Goal: Book appointment/travel/reservation

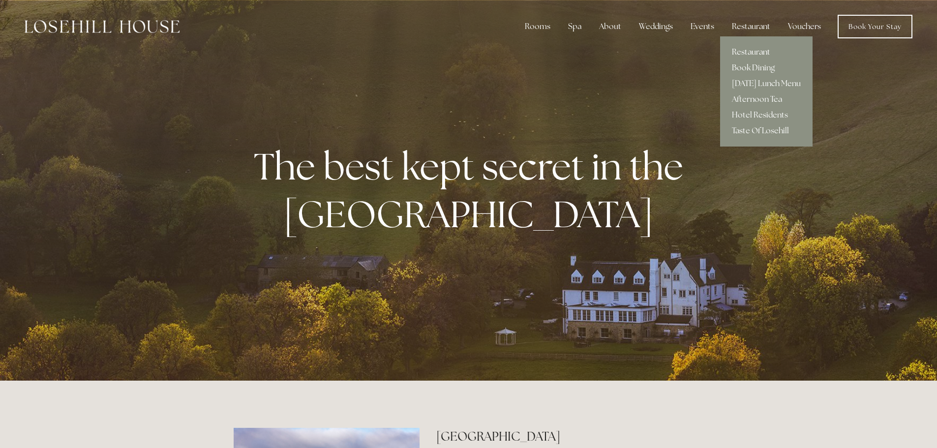
click at [755, 50] on link "Restaurant" at bounding box center [766, 52] width 92 height 16
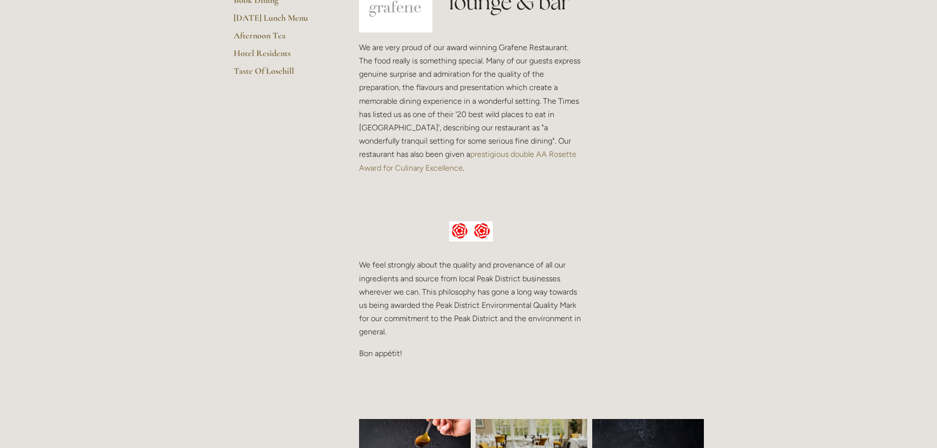
scroll to position [197, 0]
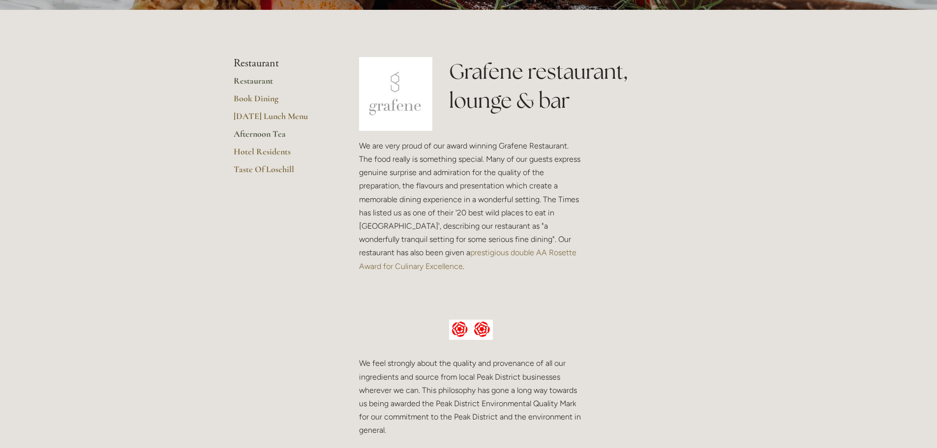
click at [265, 136] on link "Afternoon Tea" at bounding box center [281, 137] width 94 height 18
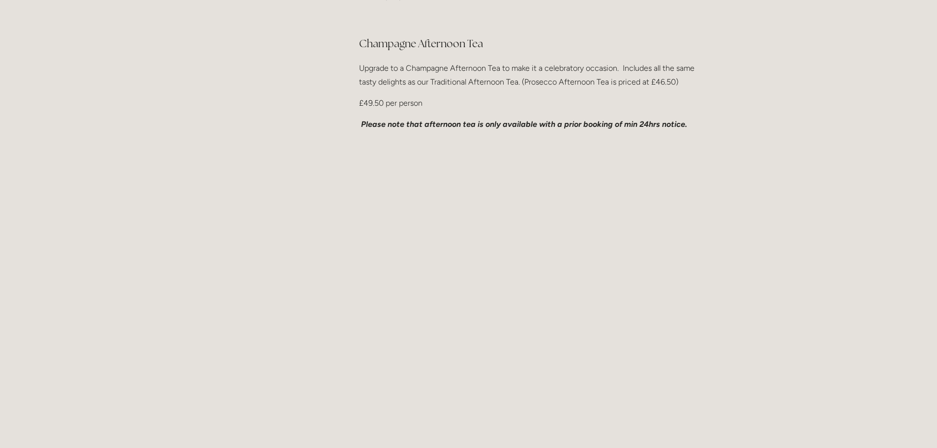
scroll to position [689, 0]
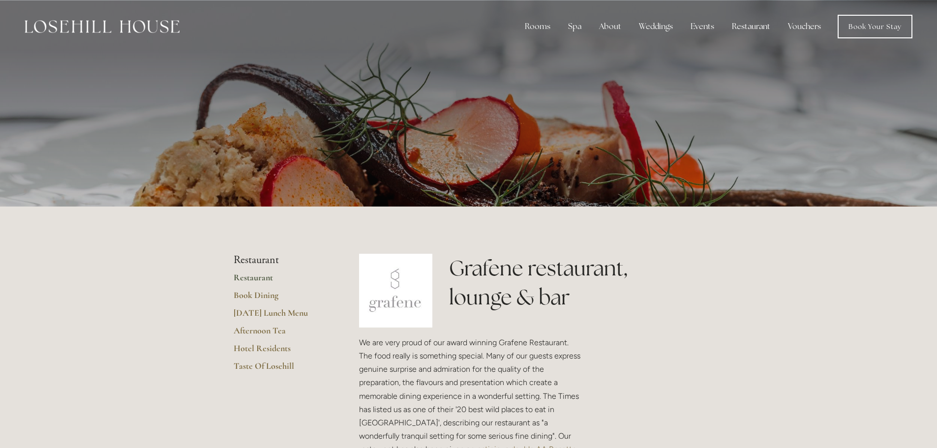
scroll to position [197, 0]
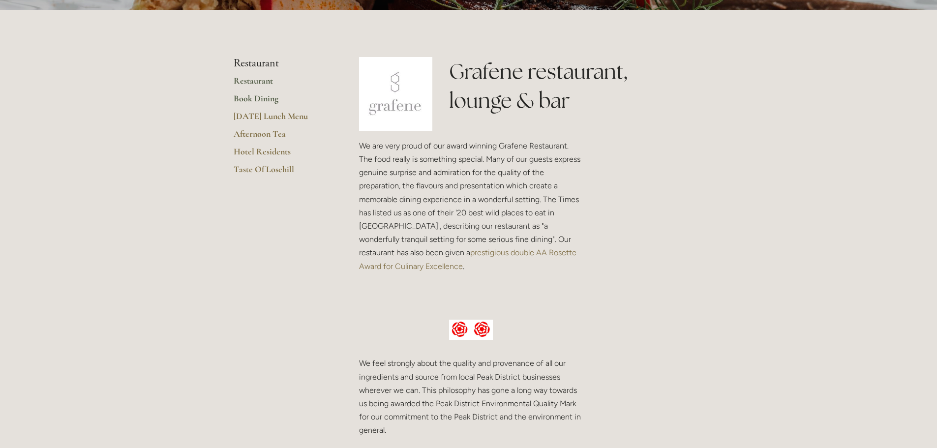
click at [261, 97] on link "Book Dining" at bounding box center [281, 102] width 94 height 18
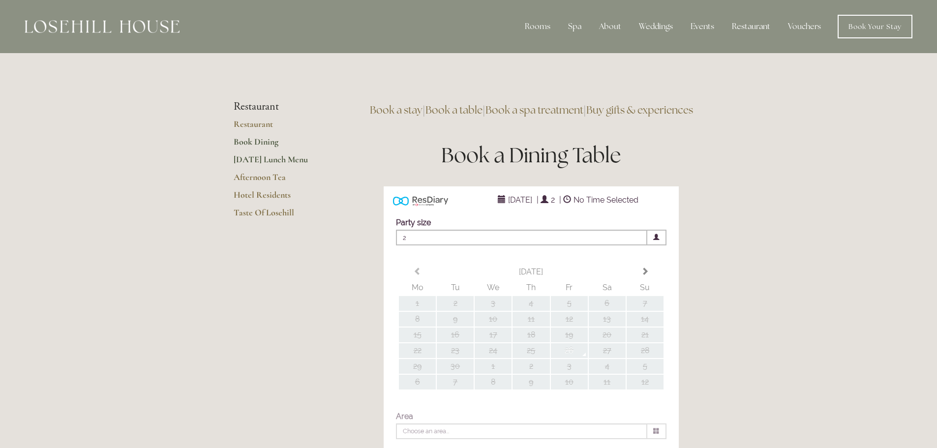
type input "Any Area"
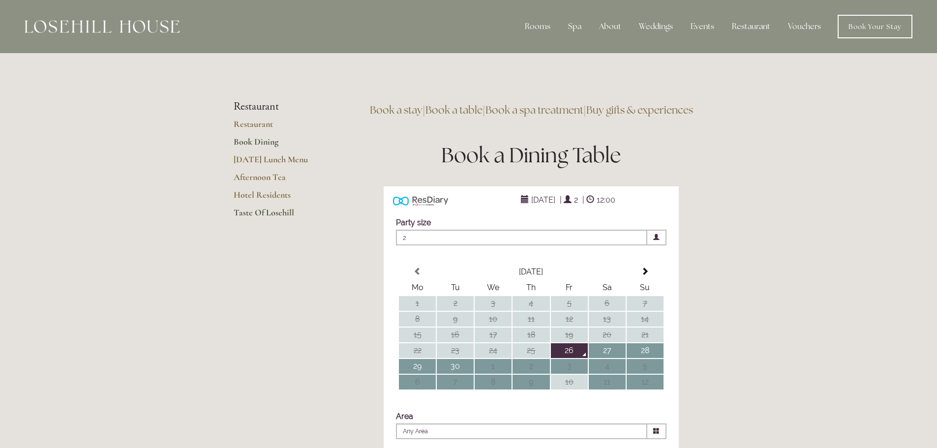
click at [263, 213] on link "Taste Of Losehill" at bounding box center [281, 216] width 94 height 18
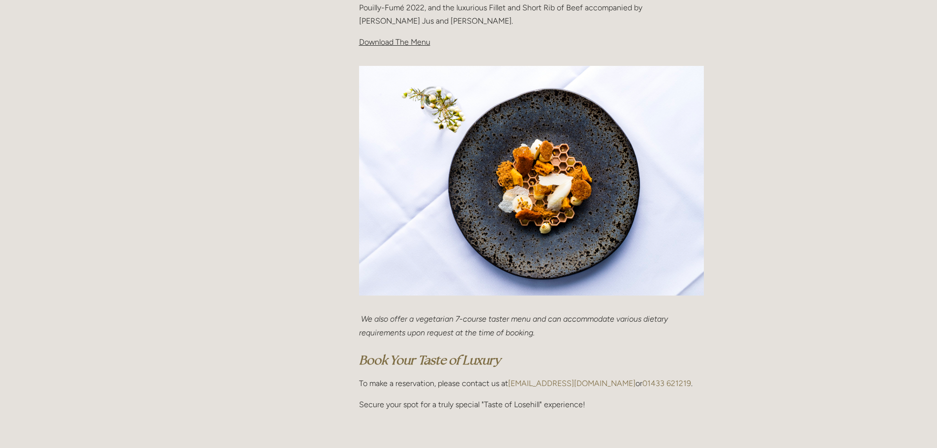
scroll to position [246, 0]
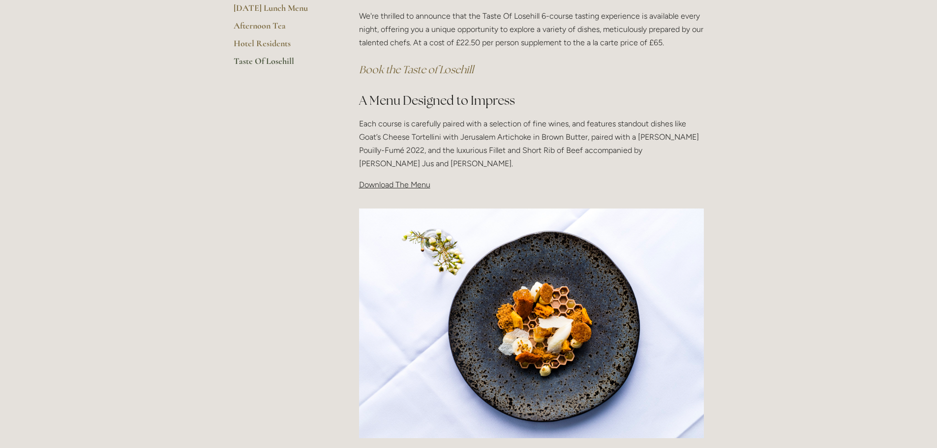
click at [389, 186] on span "Download The Menu" at bounding box center [394, 184] width 71 height 9
click at [382, 184] on span "Download The Menu" at bounding box center [394, 184] width 71 height 9
click at [413, 219] on img at bounding box center [531, 324] width 345 height 230
click at [413, 188] on span "Download The Menu" at bounding box center [394, 184] width 71 height 9
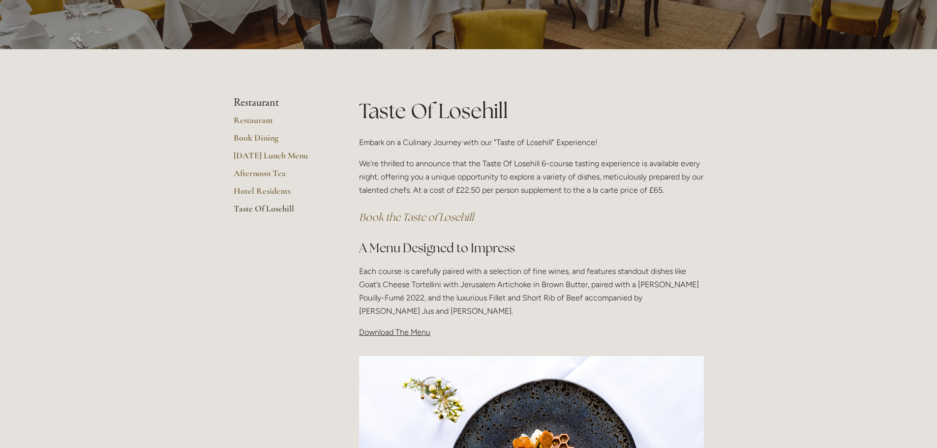
click at [386, 220] on em "Book the Taste of Losehill" at bounding box center [416, 216] width 115 height 13
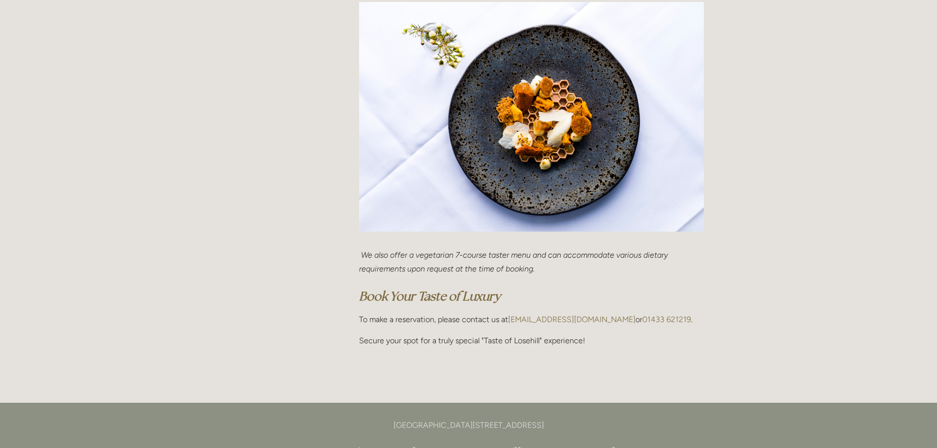
scroll to position [443, 0]
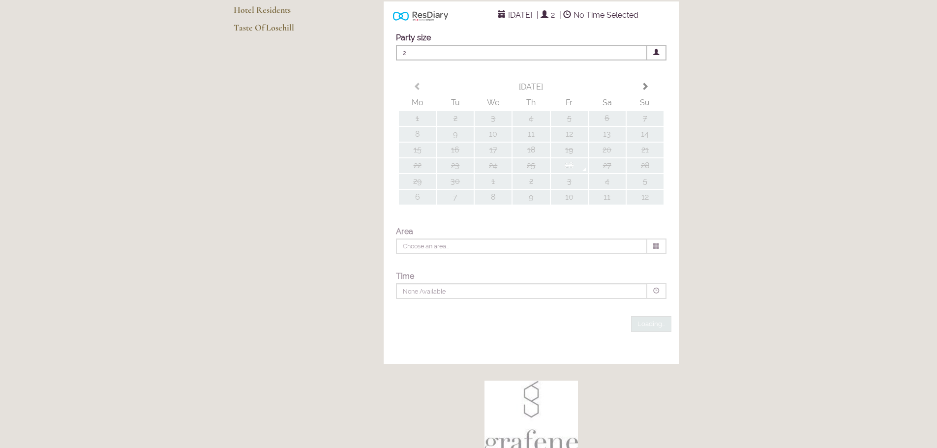
scroll to position [197, 0]
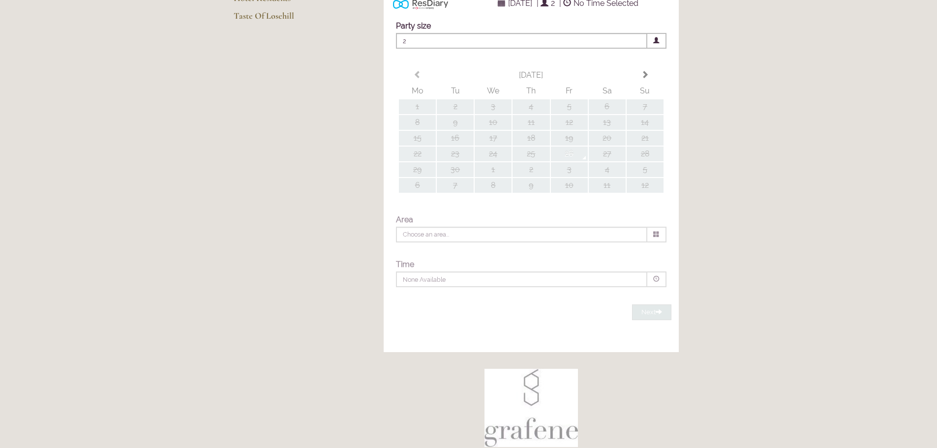
type input "Any Area"
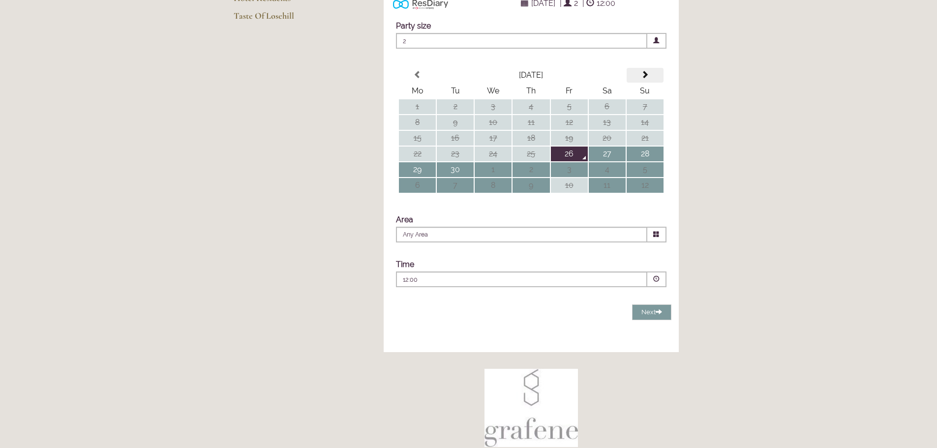
click at [649, 79] on span at bounding box center [645, 75] width 8 height 8
